Goal: Information Seeking & Learning: Check status

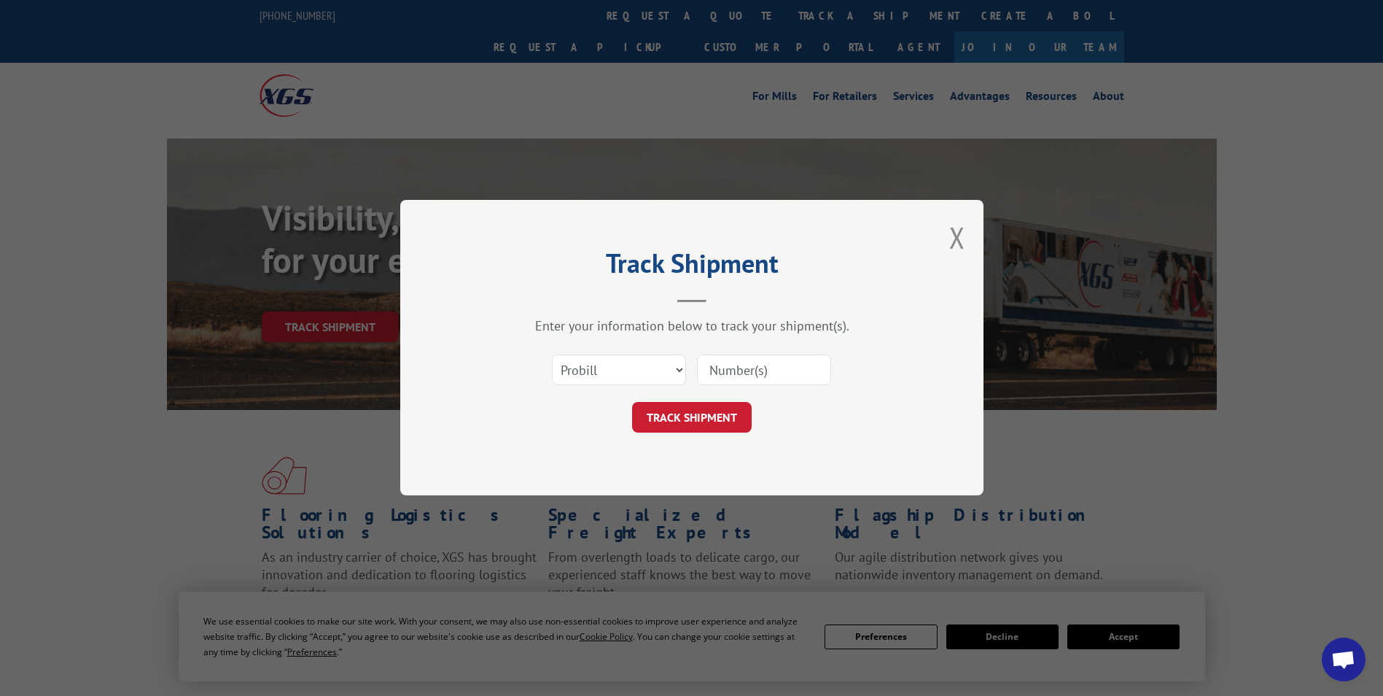
click at [604, 384] on select "Select category... Probill BOL PO" at bounding box center [619, 370] width 134 height 31
select select "bol"
click at [552, 355] on select "Select category... Probill BOL PO" at bounding box center [619, 370] width 134 height 31
click at [761, 357] on input at bounding box center [764, 370] width 134 height 31
paste input "7056679"
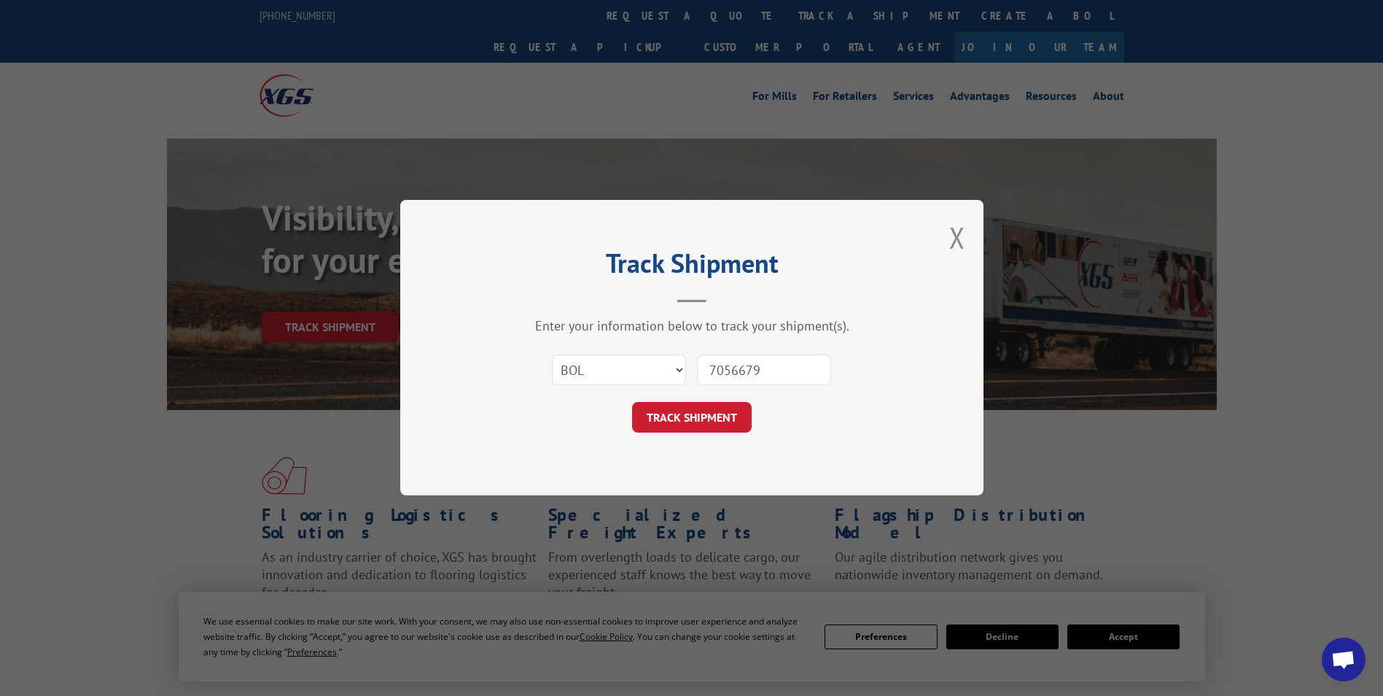
type input "7056679"
click at [632, 403] on button "TRACK SHIPMENT" at bounding box center [692, 418] width 120 height 31
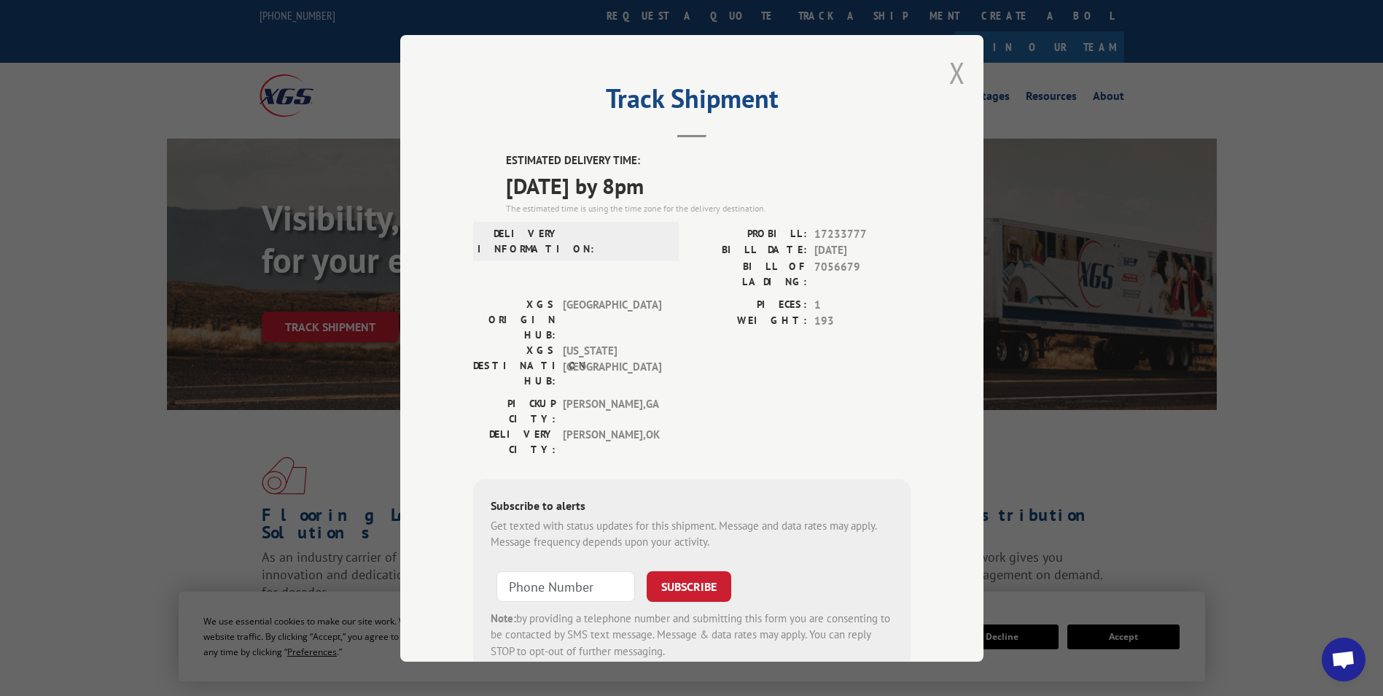
click at [951, 72] on button "Close modal" at bounding box center [958, 72] width 16 height 39
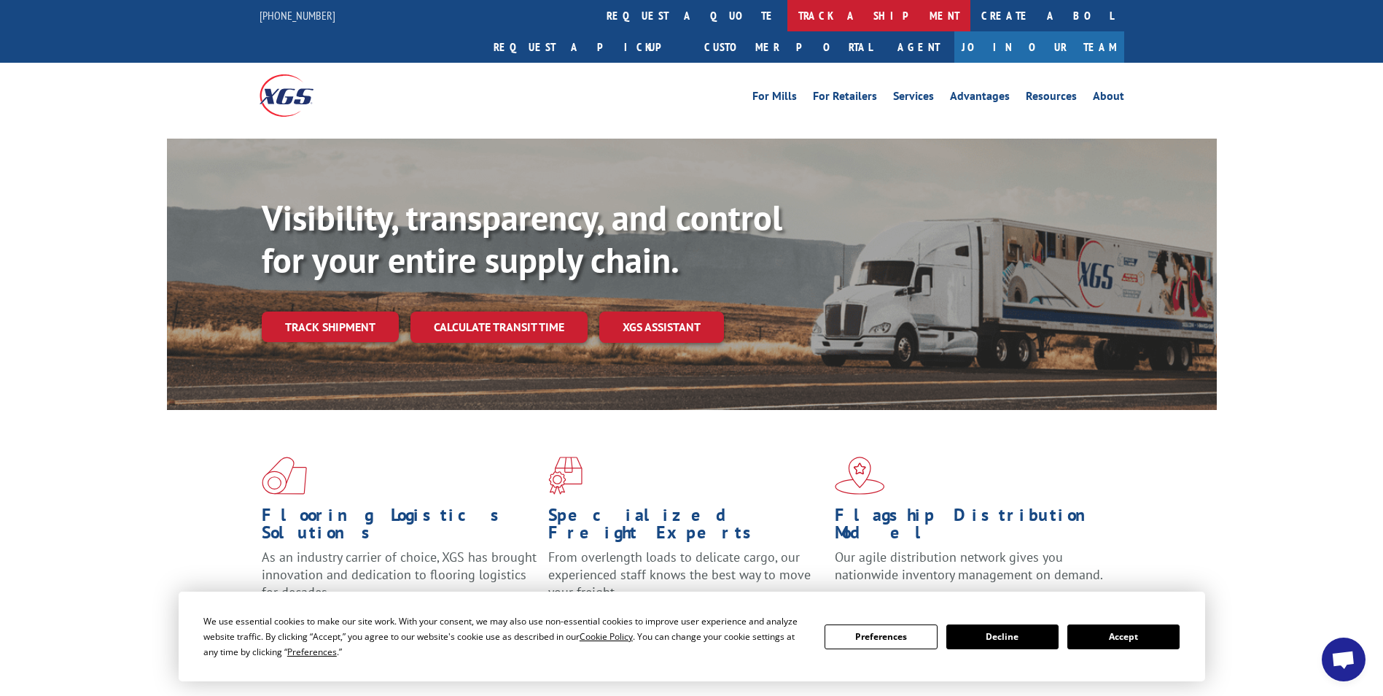
click at [788, 10] on link "track a shipment" at bounding box center [879, 15] width 183 height 31
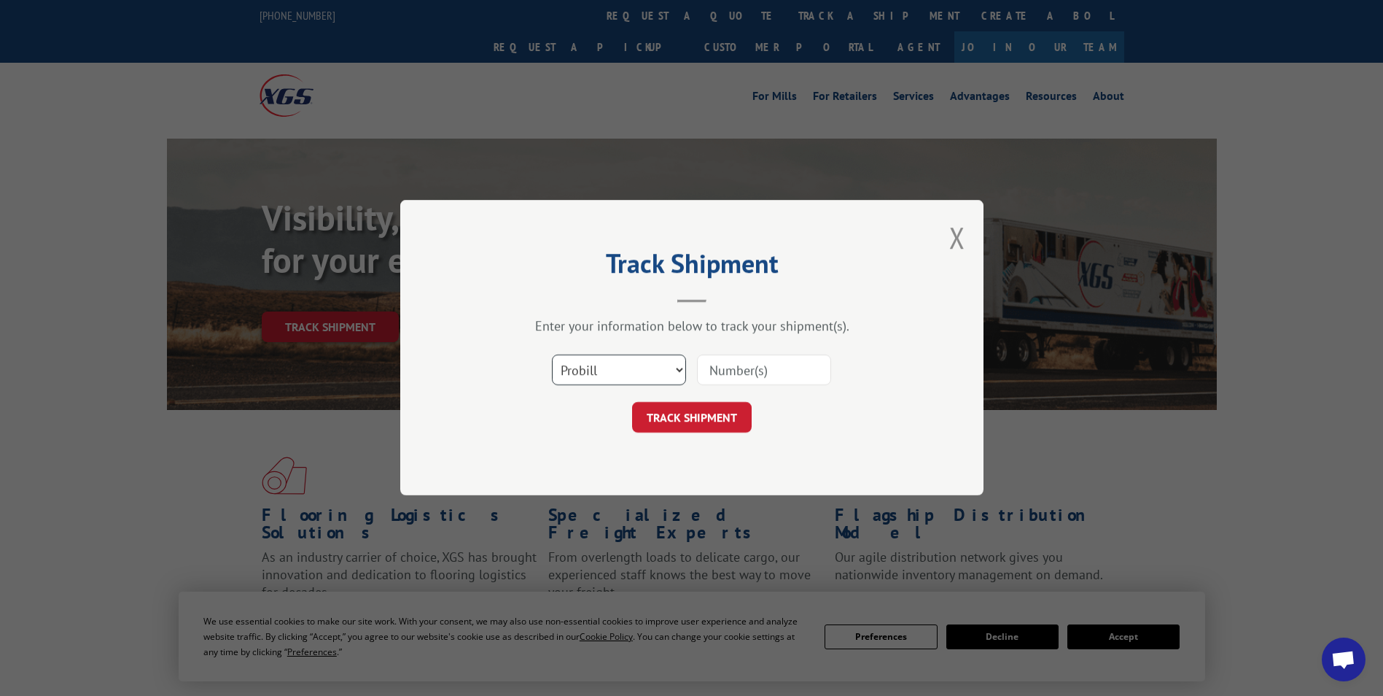
click at [656, 370] on select "Select category... Probill BOL PO" at bounding box center [619, 370] width 134 height 31
select select "bol"
click at [552, 355] on select "Select category... Probill BOL PO" at bounding box center [619, 370] width 134 height 31
click at [731, 366] on input at bounding box center [764, 370] width 134 height 31
paste input "5523979"
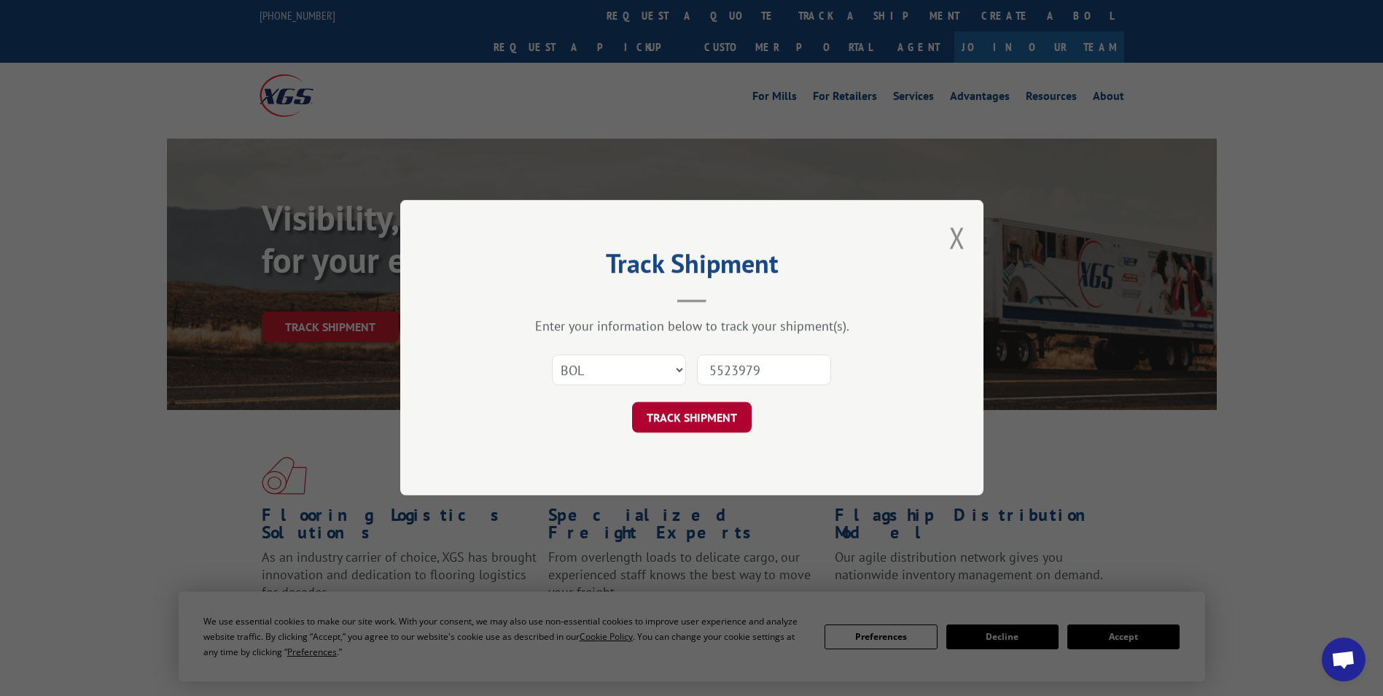
type input "5523979"
click at [683, 416] on button "TRACK SHIPMENT" at bounding box center [692, 418] width 120 height 31
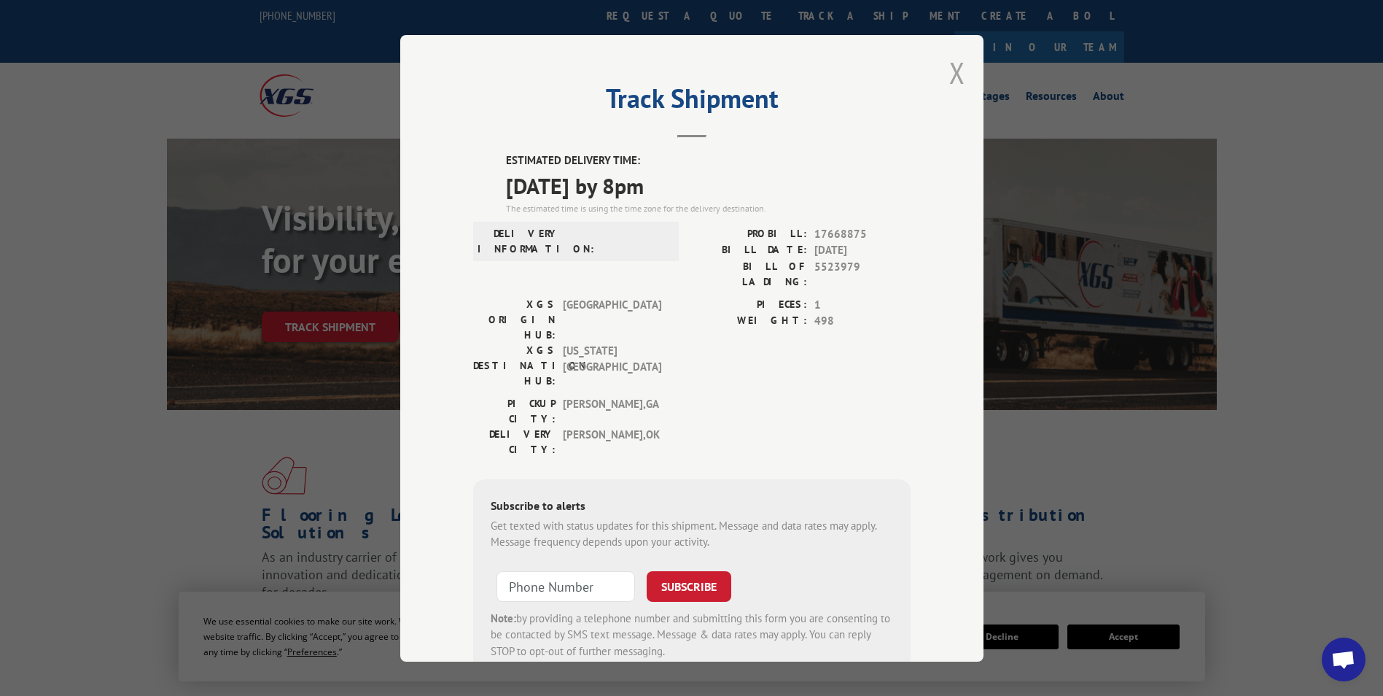
click at [958, 72] on button "Close modal" at bounding box center [958, 72] width 16 height 39
